Goal: Check status: Check status

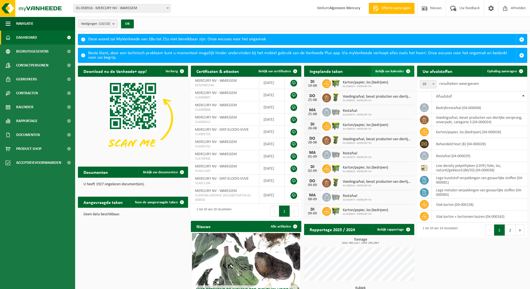
click at [399, 73] on link "Bekijk uw kalender" at bounding box center [392, 71] width 43 height 11
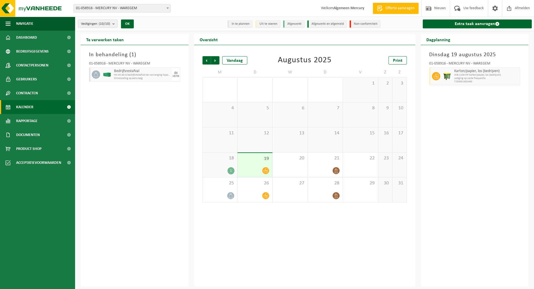
click at [226, 171] on div "1" at bounding box center [219, 170] width 29 height 7
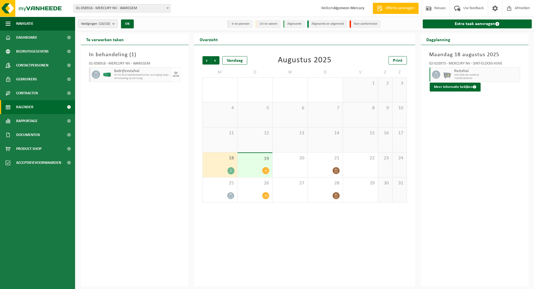
drag, startPoint x: 286, startPoint y: 163, endPoint x: 272, endPoint y: 165, distance: 14.0
click at [286, 163] on div "20" at bounding box center [289, 164] width 35 height 25
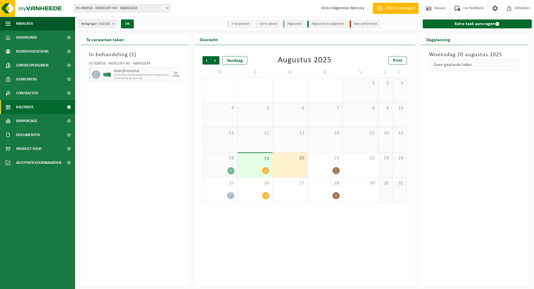
click at [261, 164] on div "19" at bounding box center [254, 165] width 35 height 24
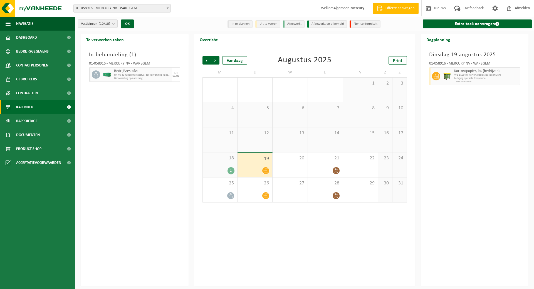
click at [139, 76] on span "HK-XC-40-G bedrijfsrestafval-ter vervanging kapotte pers" at bounding box center [142, 74] width 56 height 3
click at [27, 39] on span "Dashboard" at bounding box center [26, 38] width 21 height 14
